Goal: Transaction & Acquisition: Purchase product/service

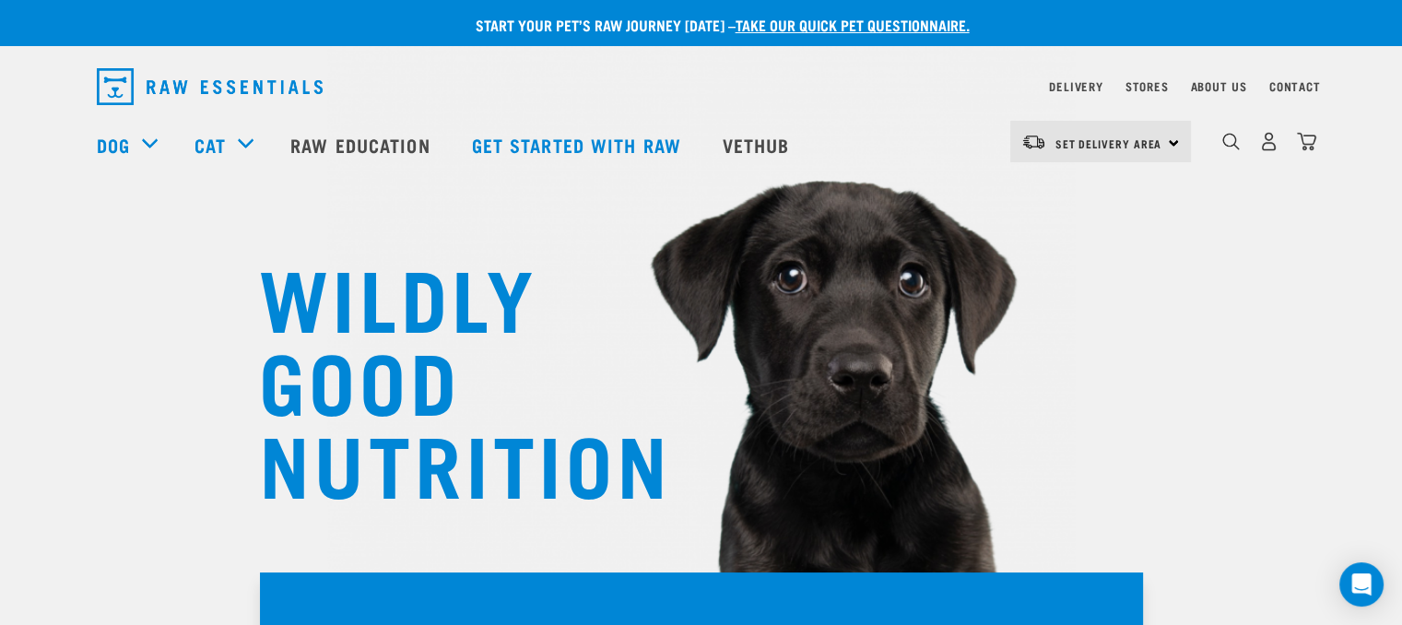
click at [1222, 148] on div "dropdown navigation" at bounding box center [1231, 141] width 19 height 19
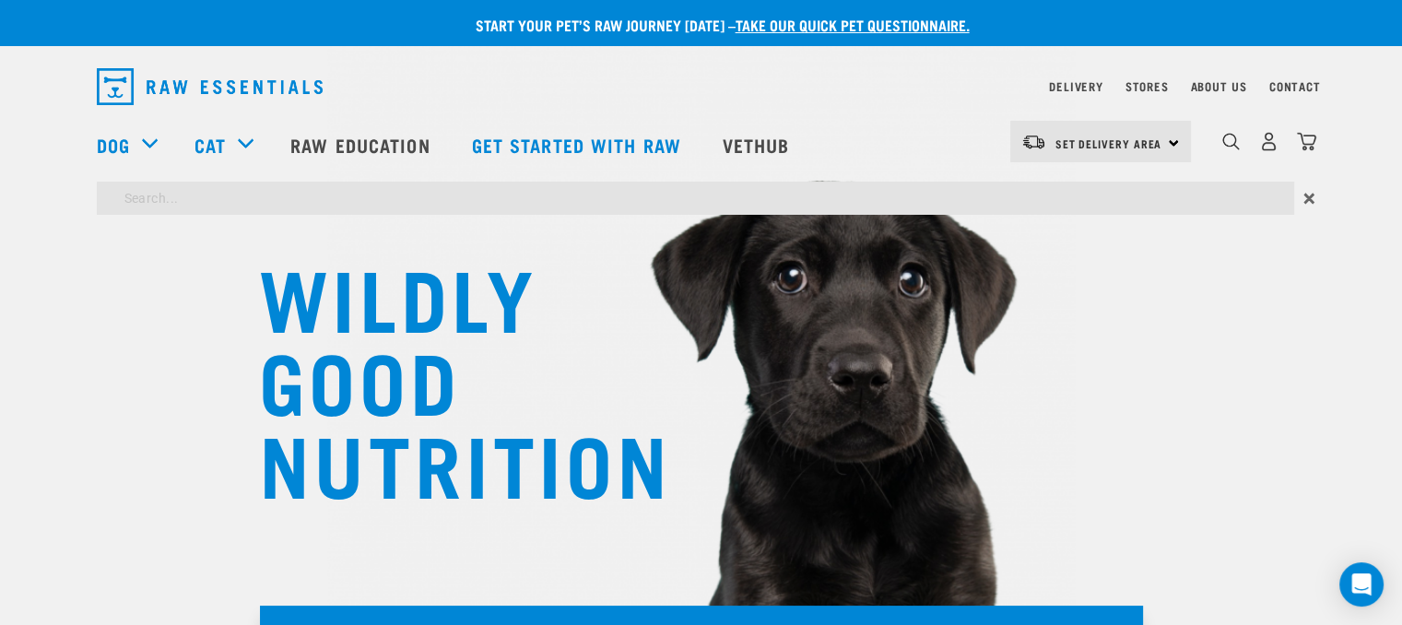
click at [513, 193] on input "search" at bounding box center [696, 198] width 1198 height 33
type input "chicken"
click at [1236, 202] on input "chicken" at bounding box center [696, 198] width 1198 height 33
click at [214, 204] on input "chicken" at bounding box center [696, 198] width 1198 height 33
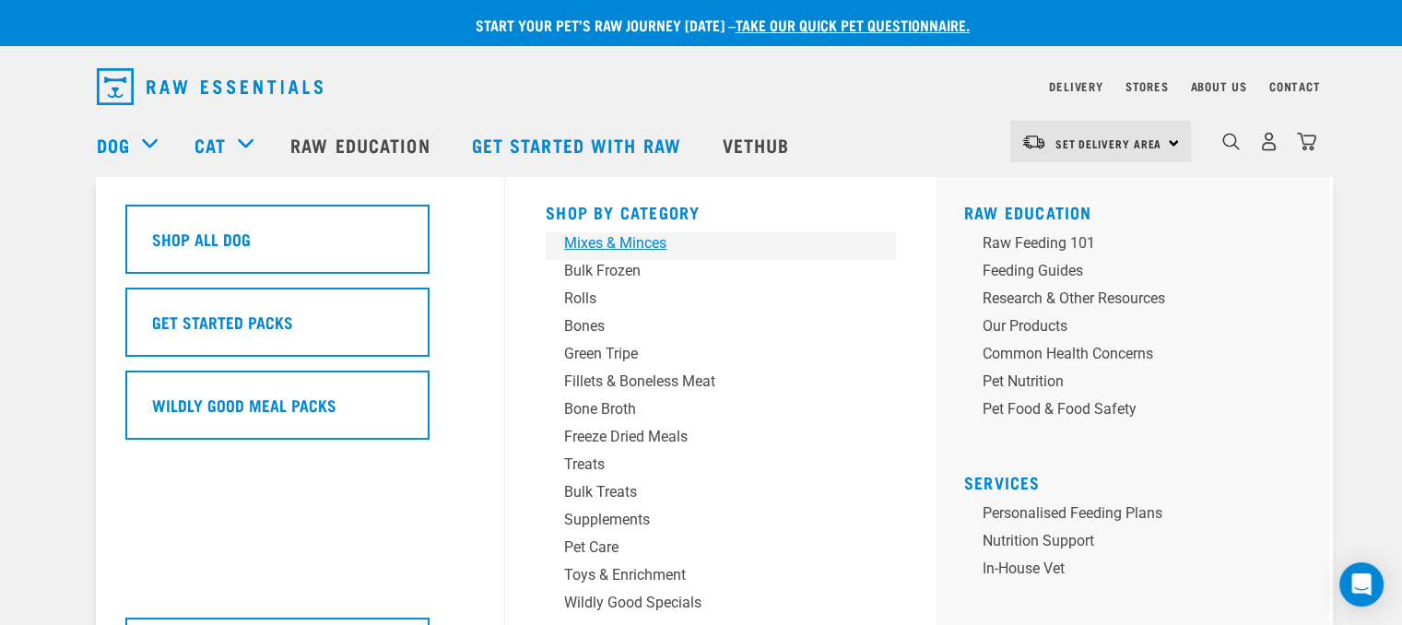
click at [627, 244] on div "Mixes & Minces" at bounding box center [708, 243] width 288 height 22
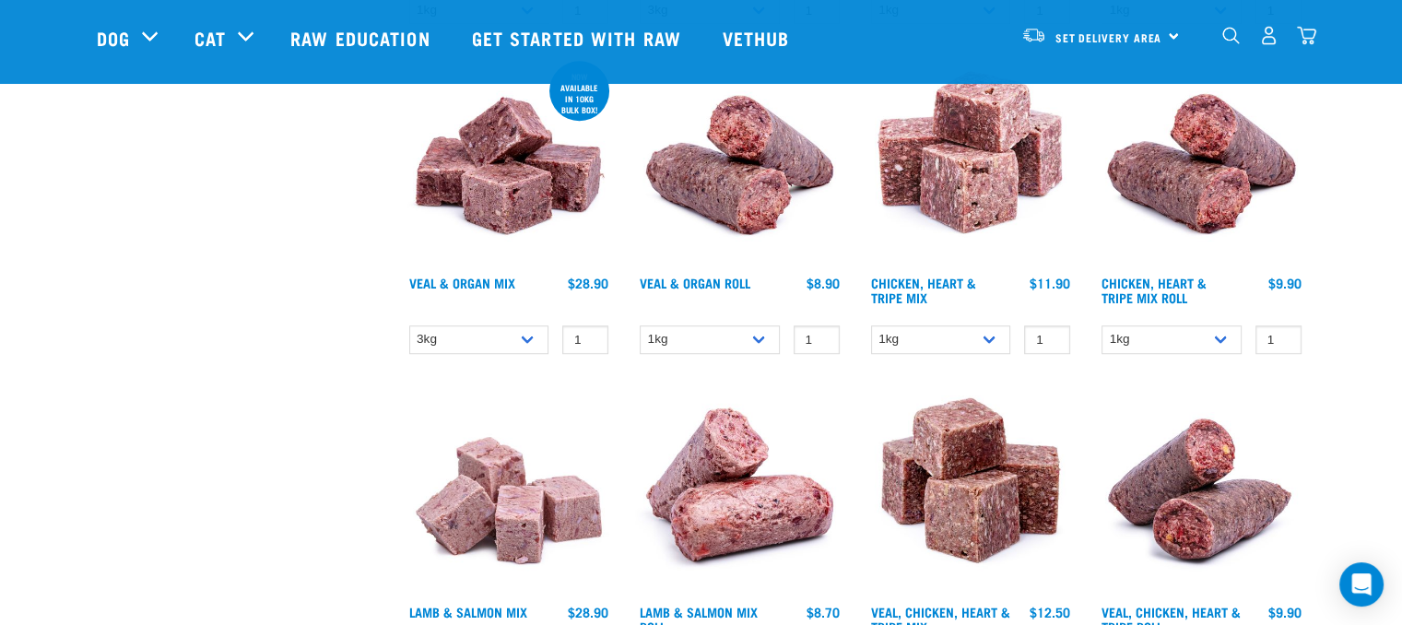
scroll to position [1217, 0]
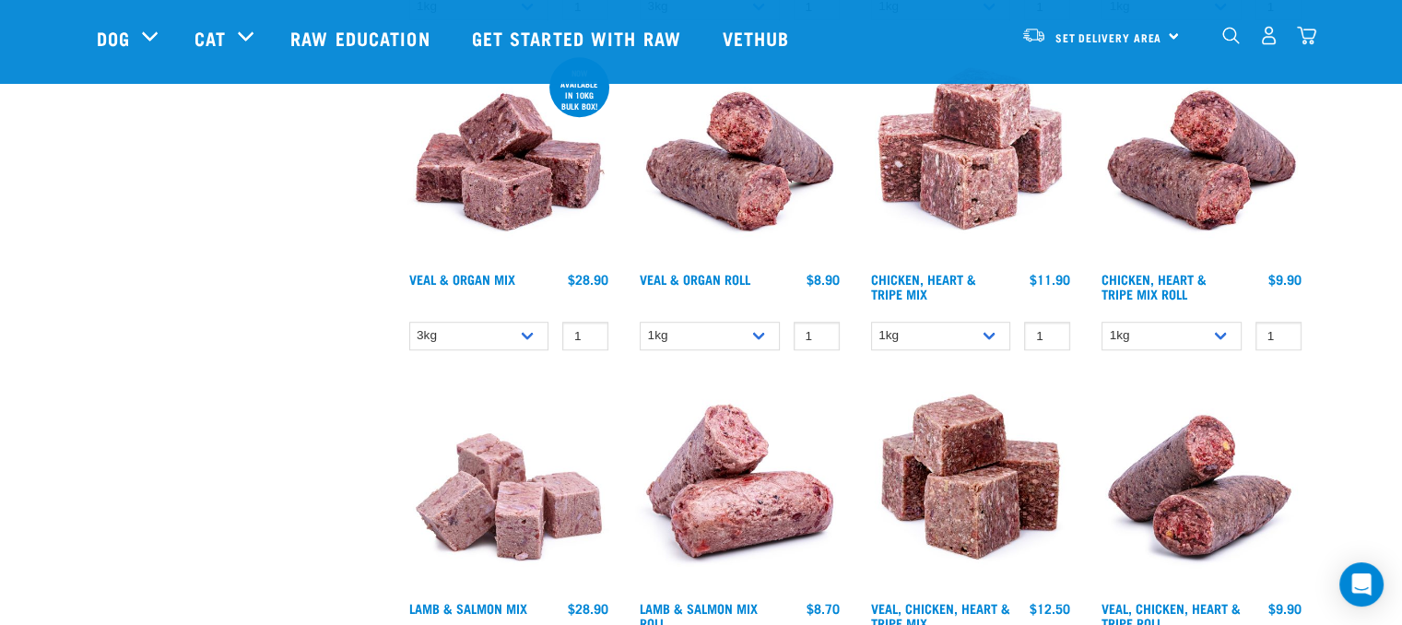
click at [966, 141] on img at bounding box center [971, 157] width 209 height 209
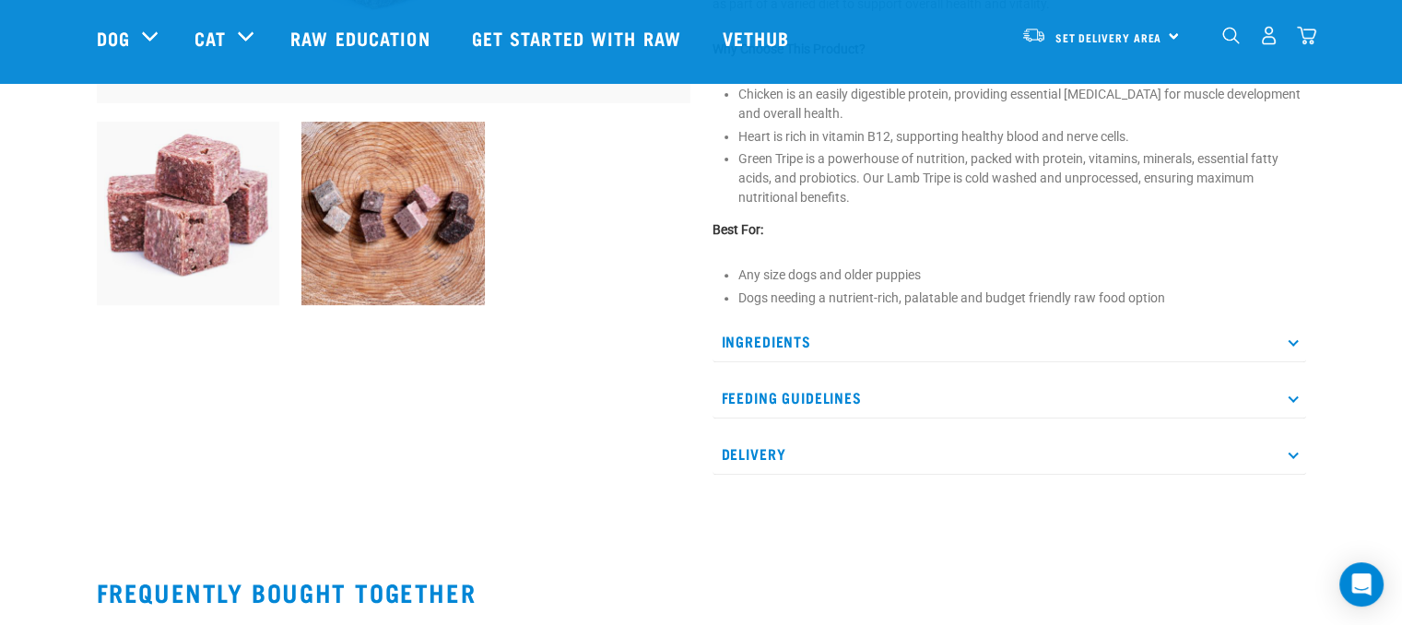
scroll to position [627, 0]
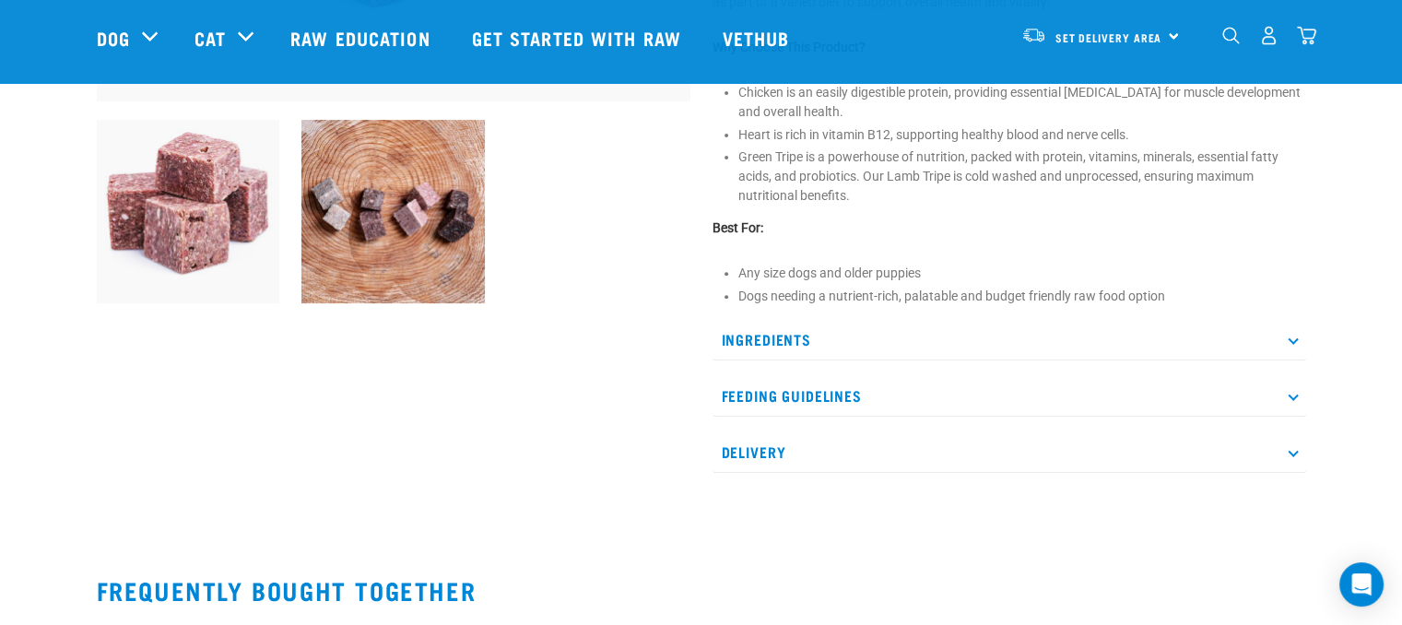
click at [1290, 333] on p "Ingredients" at bounding box center [1010, 339] width 594 height 41
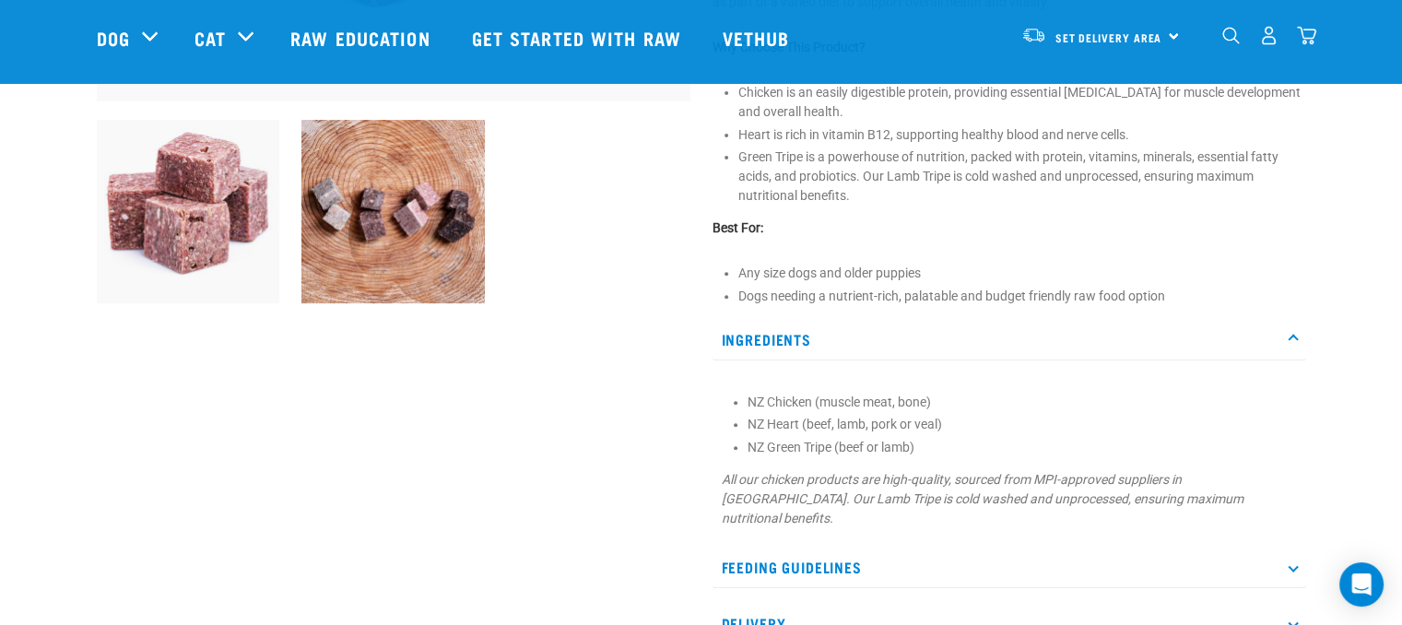
click at [1374, 325] on div "Start your pet’s raw journey [DATE] – take our quick pet questionnaire. Deliver…" at bounding box center [701, 222] width 1402 height 1699
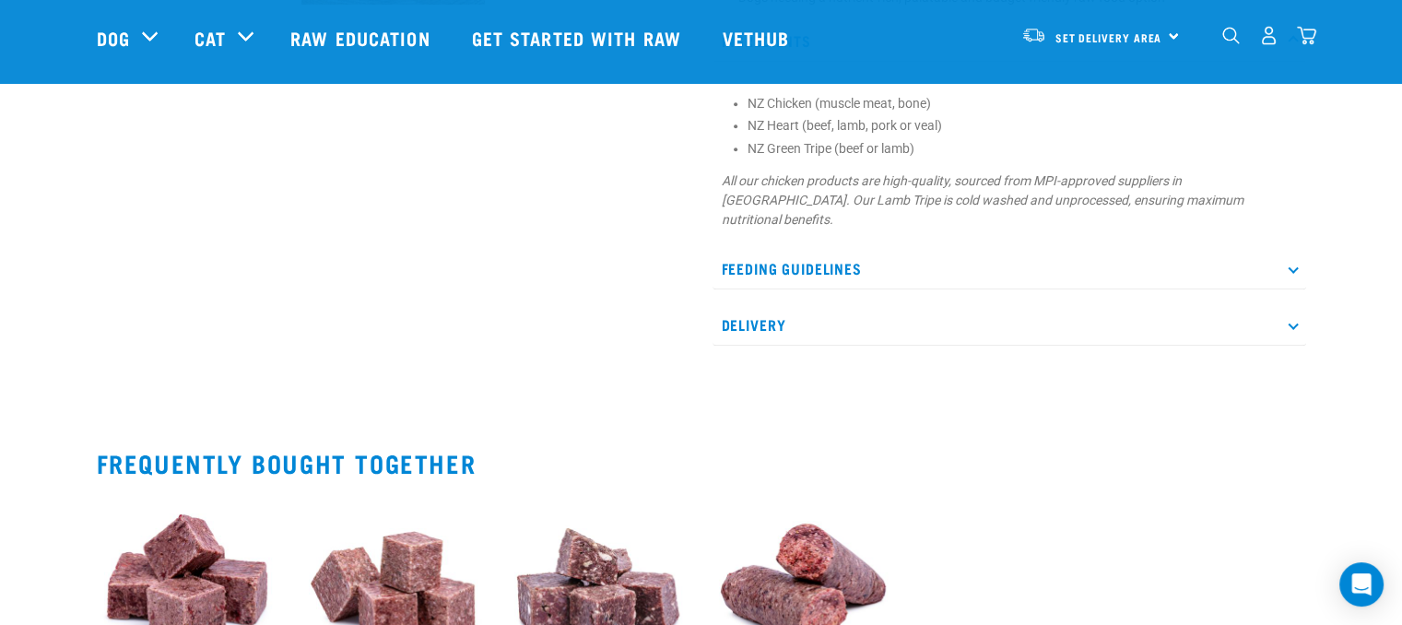
scroll to position [959, 0]
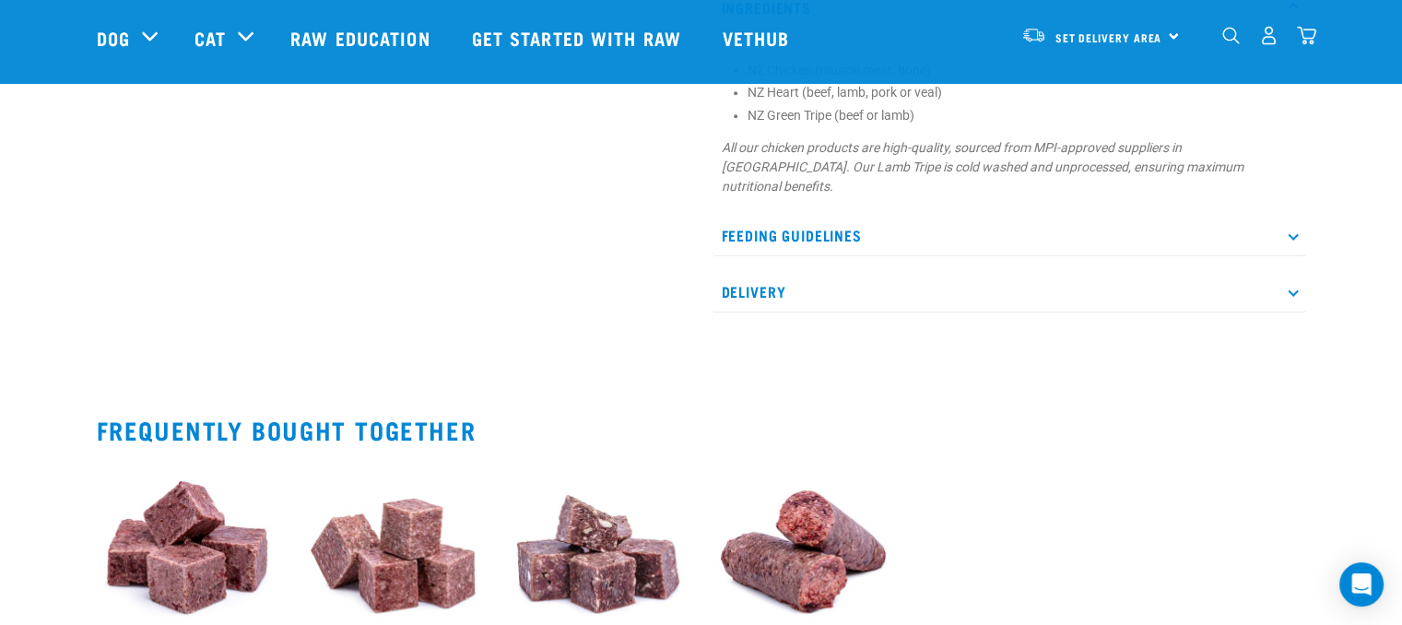
click at [1297, 218] on p "Feeding Guidelines" at bounding box center [1010, 235] width 594 height 41
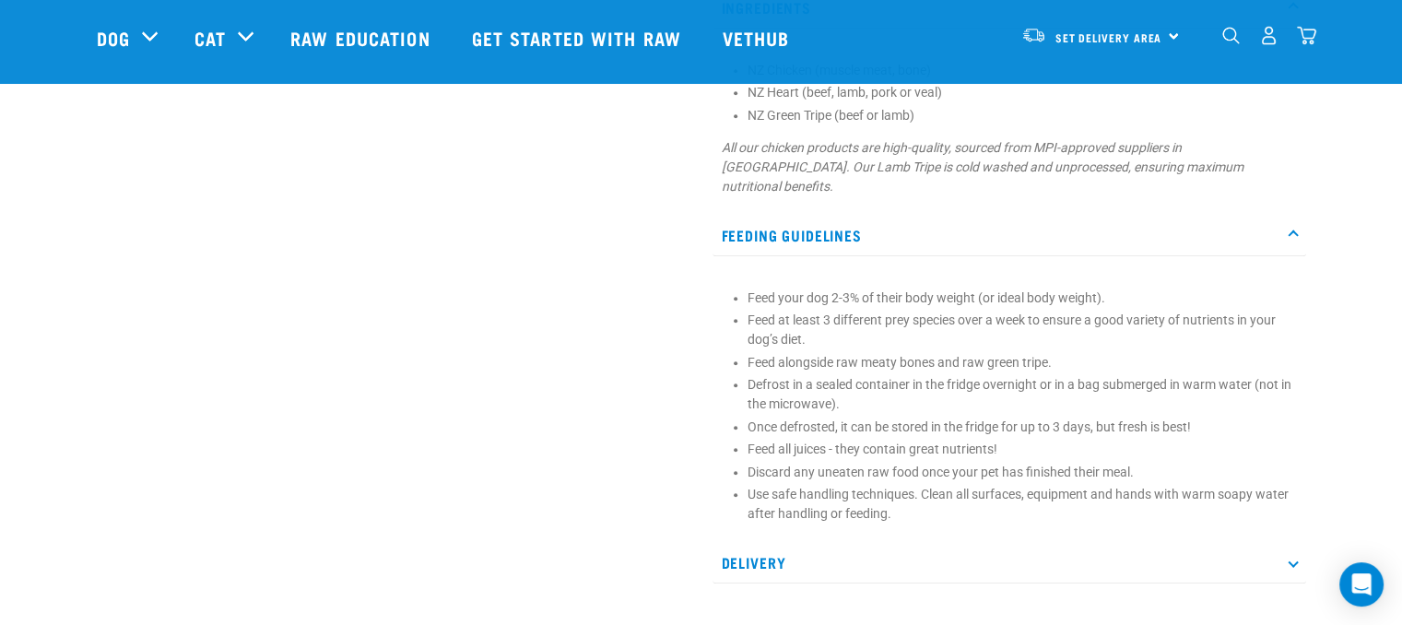
click at [1353, 276] on div "Start your pet’s raw journey [DATE] – take our quick pet questionnaire. Deliver…" at bounding box center [701, 26] width 1402 height 1970
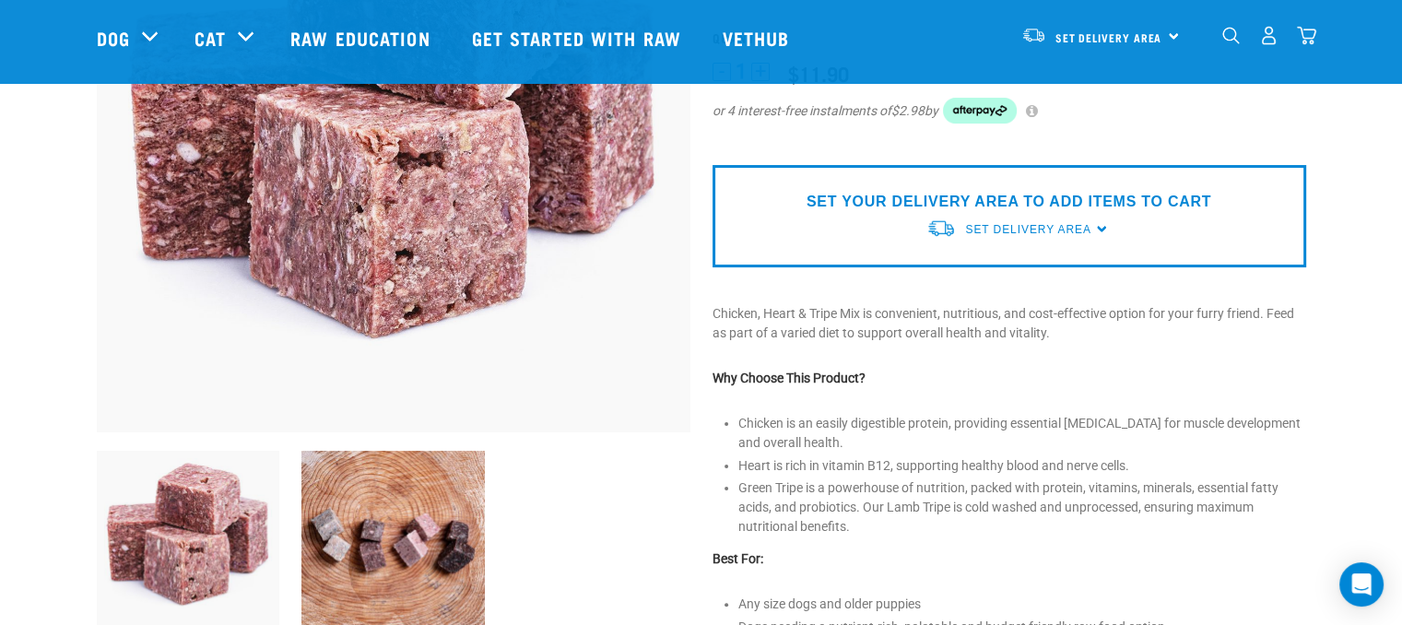
scroll to position [295, 0]
click at [215, 566] on img at bounding box center [188, 543] width 183 height 183
click at [395, 546] on img at bounding box center [392, 543] width 183 height 183
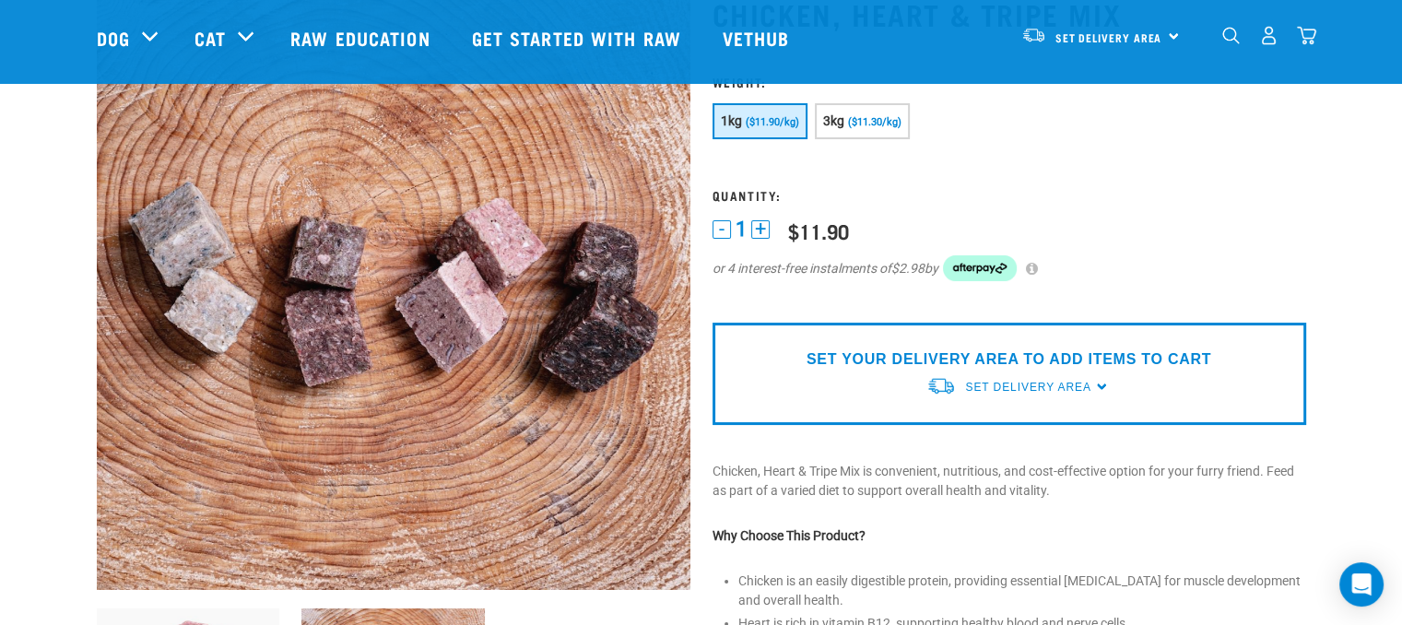
scroll to position [148, 0]
